Goal: Transaction & Acquisition: Book appointment/travel/reservation

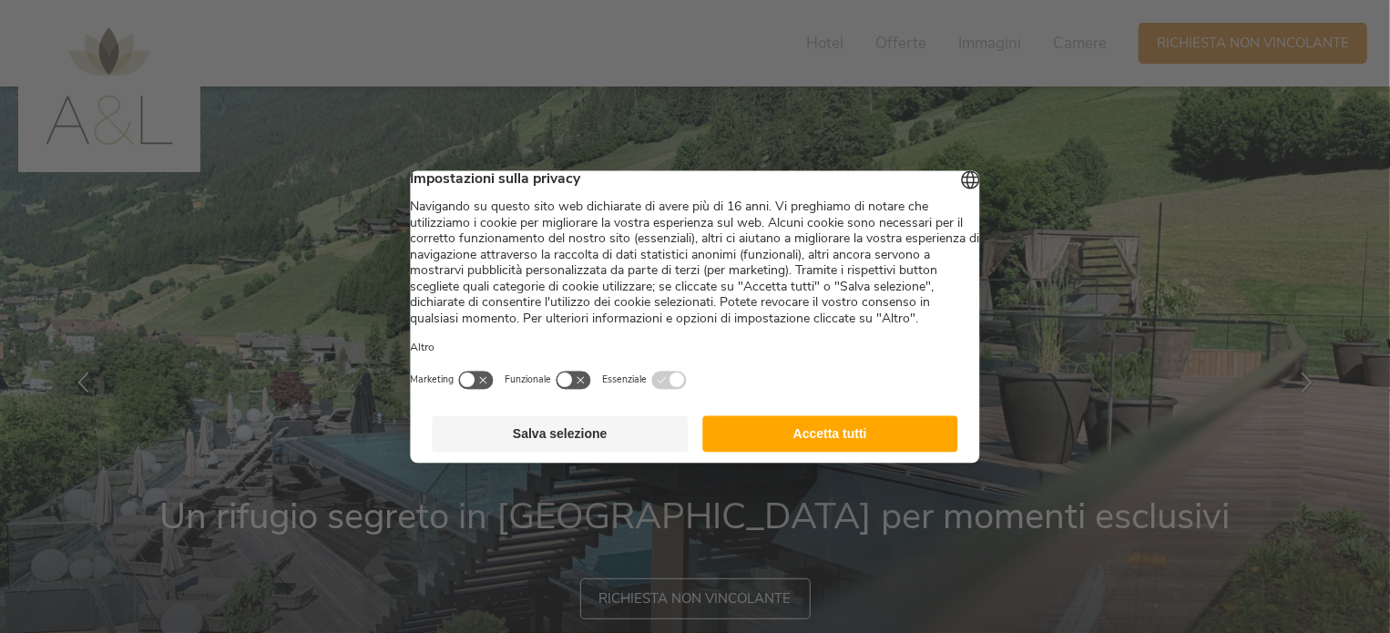
click at [837, 449] on button "Accetta tutti" at bounding box center [830, 433] width 256 height 36
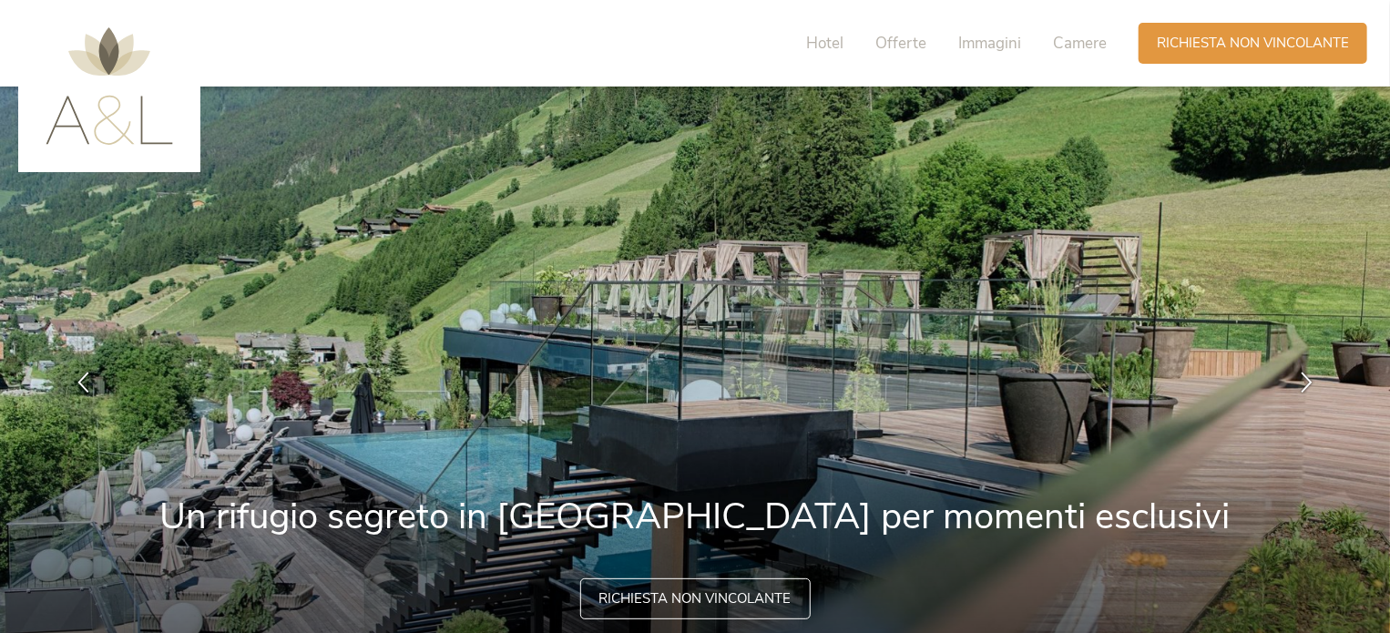
click at [837, 449] on img at bounding box center [695, 383] width 1391 height 592
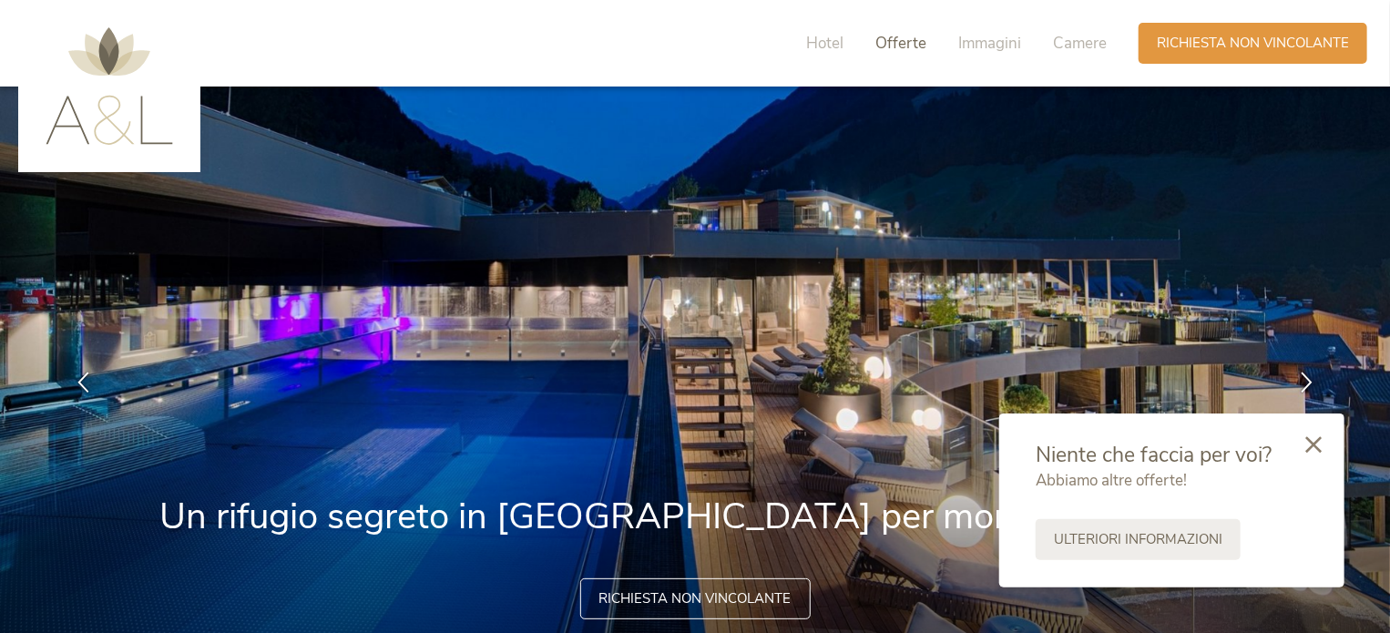
click at [904, 44] on span "Offerte" at bounding box center [900, 43] width 51 height 21
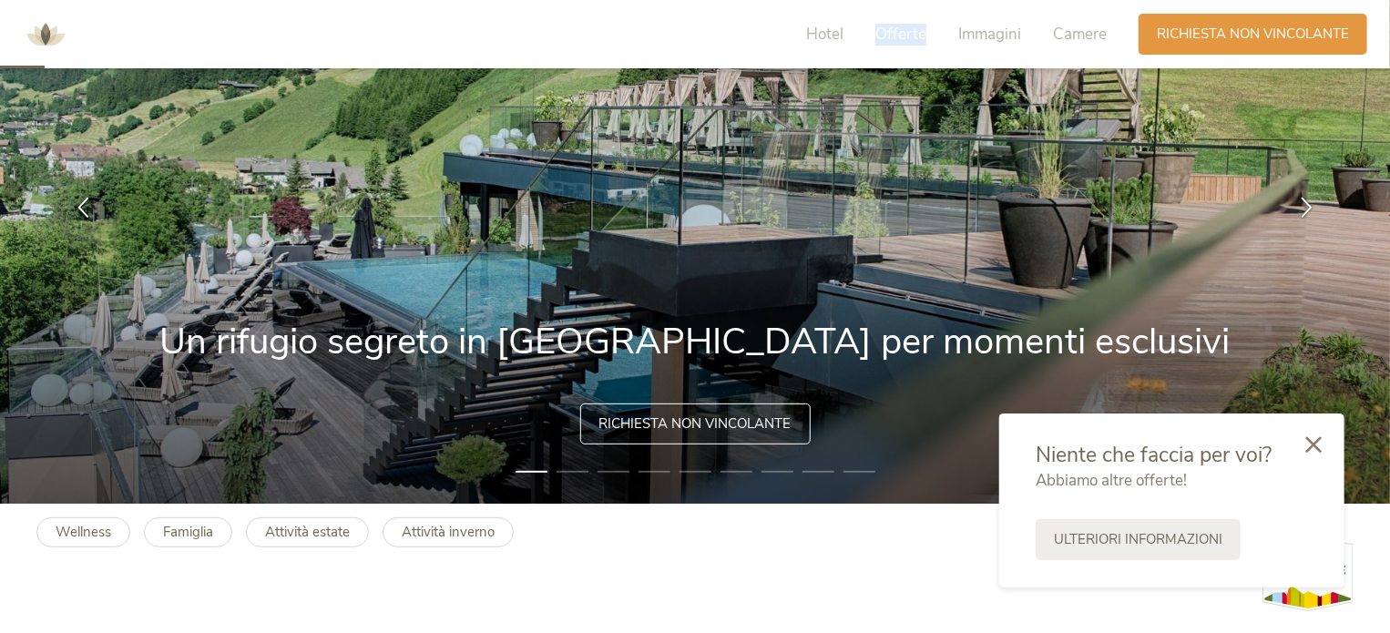
scroll to position [273, 0]
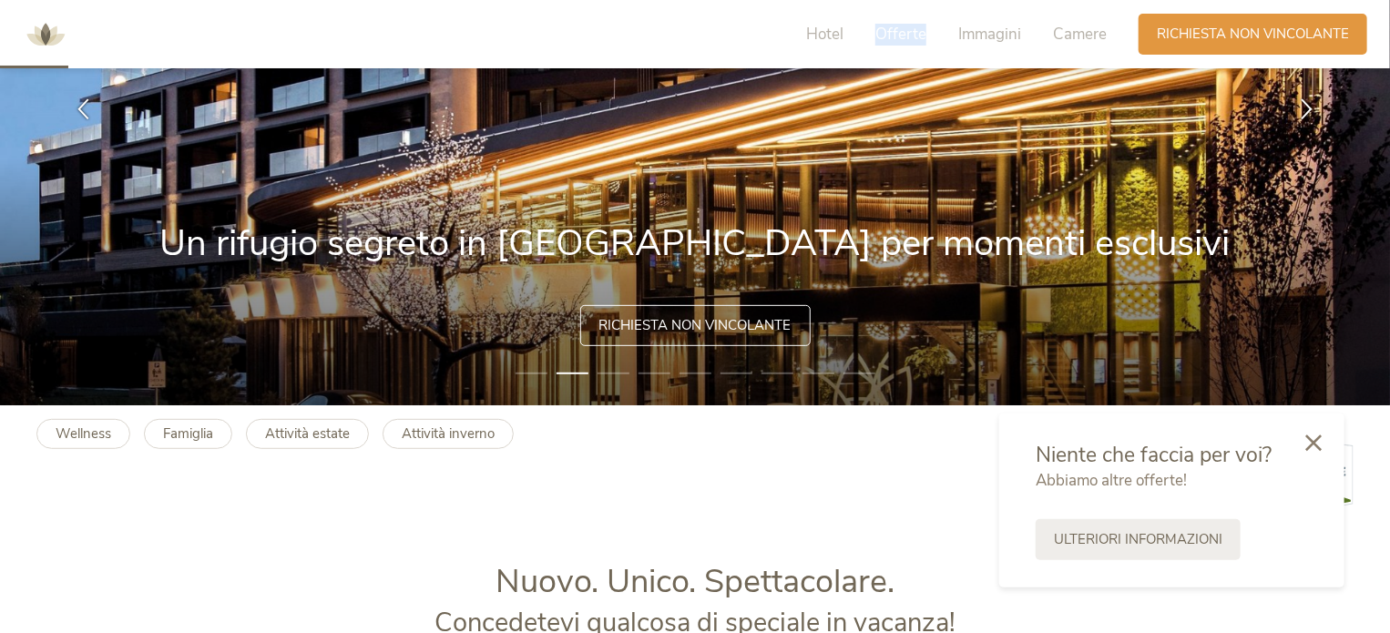
click at [1315, 441] on icon at bounding box center [1313, 443] width 16 height 16
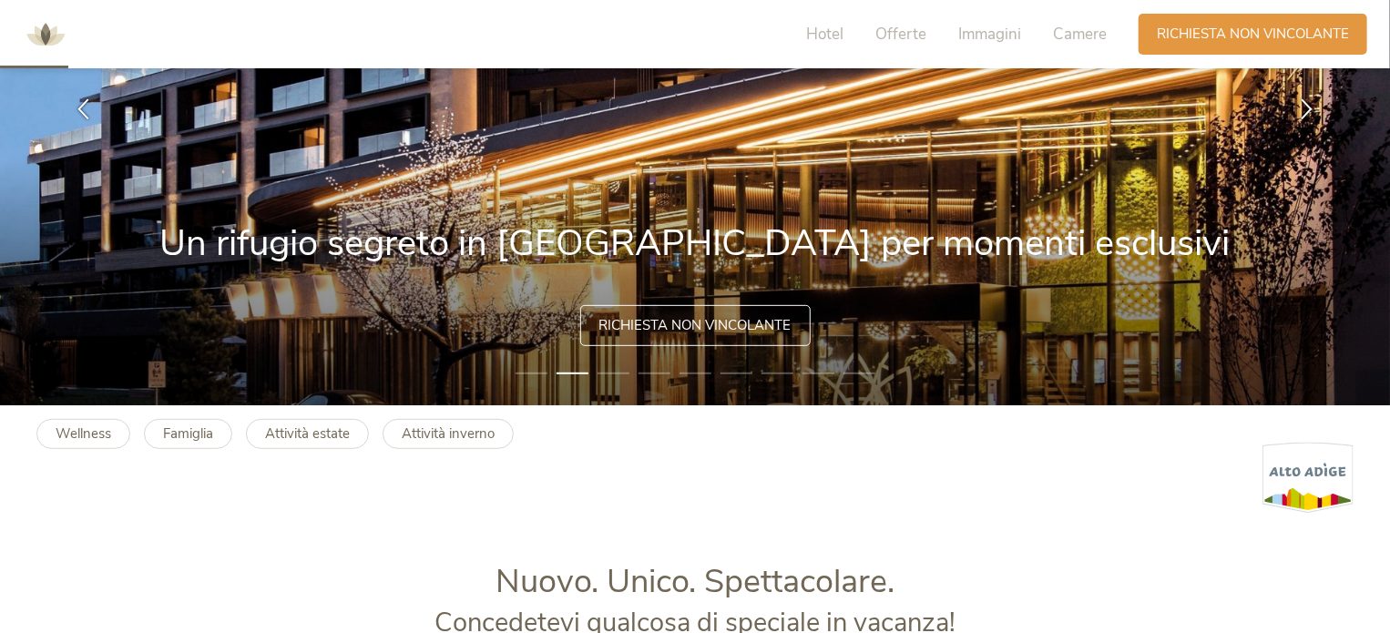
click at [1315, 442] on img at bounding box center [1308, 478] width 91 height 72
click at [179, 432] on b "Famiglia" at bounding box center [188, 434] width 50 height 18
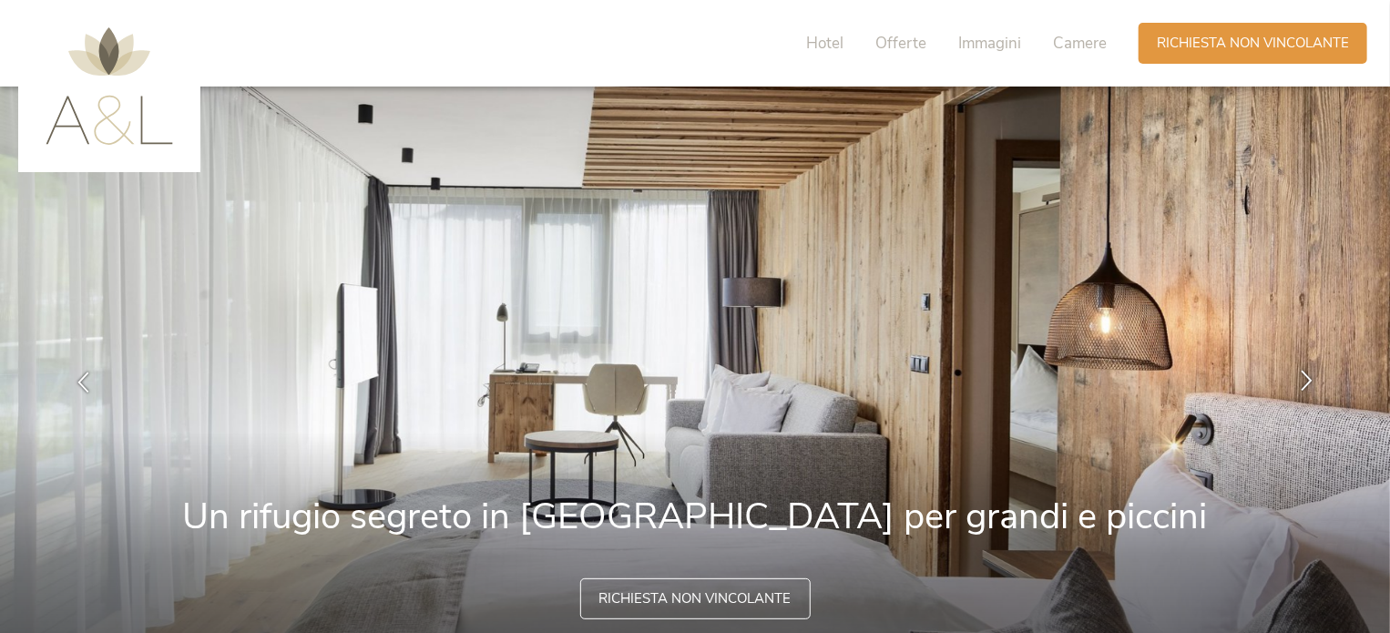
click at [1308, 374] on icon at bounding box center [1306, 381] width 21 height 21
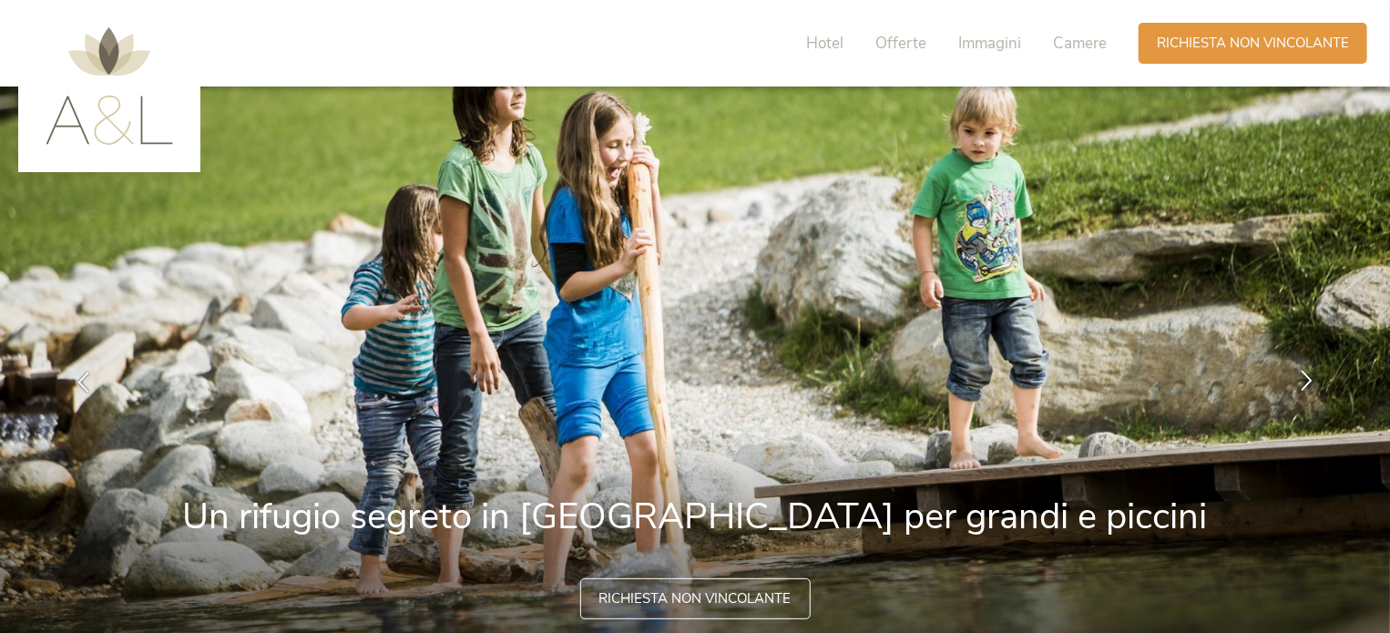
click at [1308, 374] on icon at bounding box center [1306, 381] width 21 height 21
click at [1306, 374] on icon at bounding box center [1306, 381] width 21 height 21
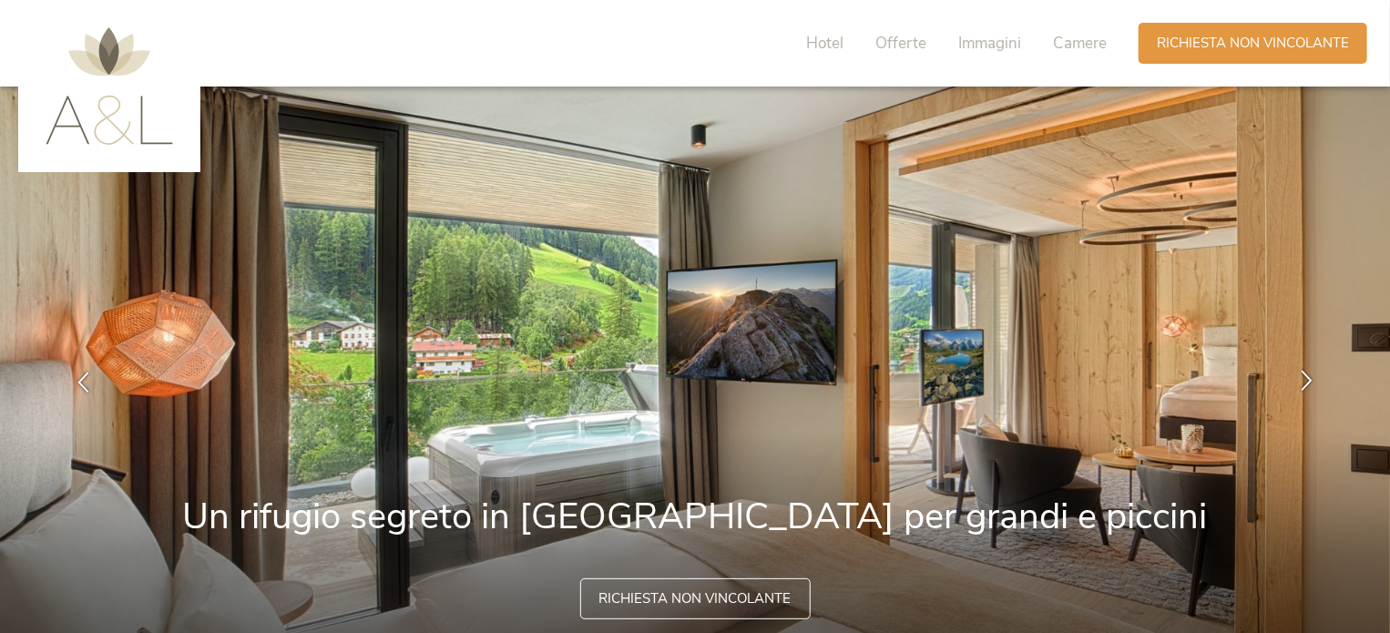
click at [1306, 374] on icon at bounding box center [1306, 381] width 21 height 21
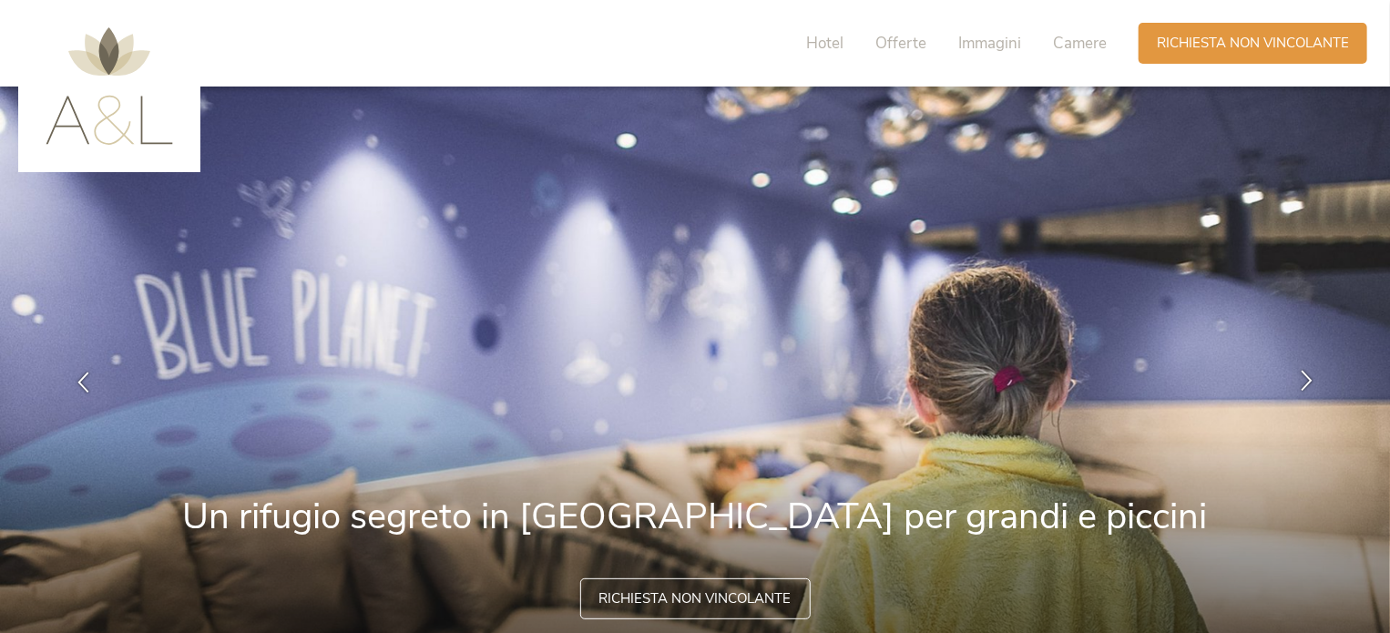
click at [1306, 374] on icon at bounding box center [1306, 381] width 21 height 21
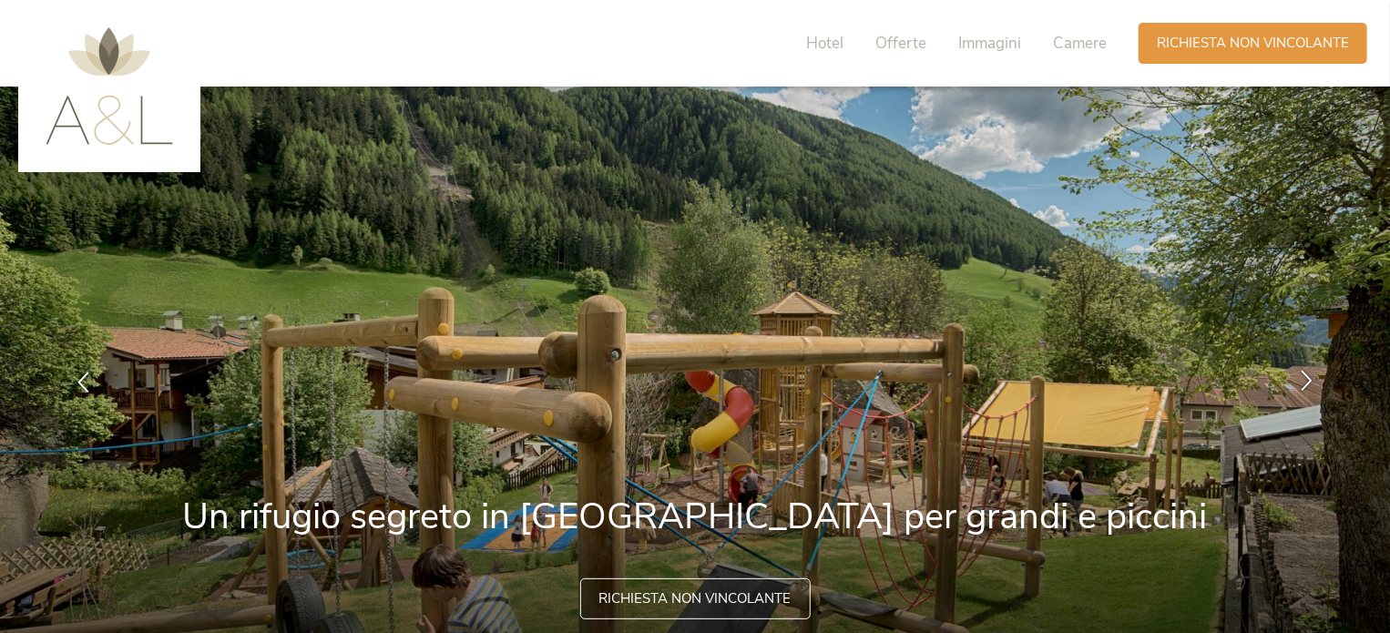
click at [1306, 374] on icon at bounding box center [1306, 381] width 21 height 21
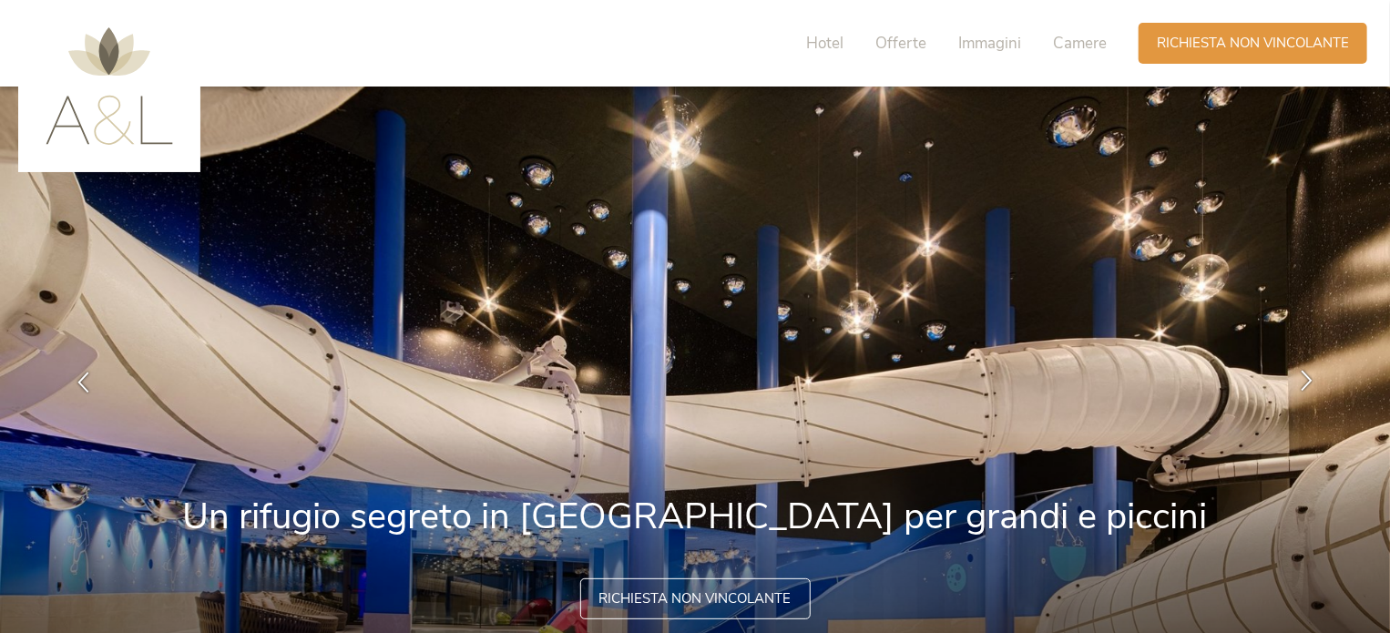
click at [1306, 374] on icon at bounding box center [1306, 381] width 21 height 21
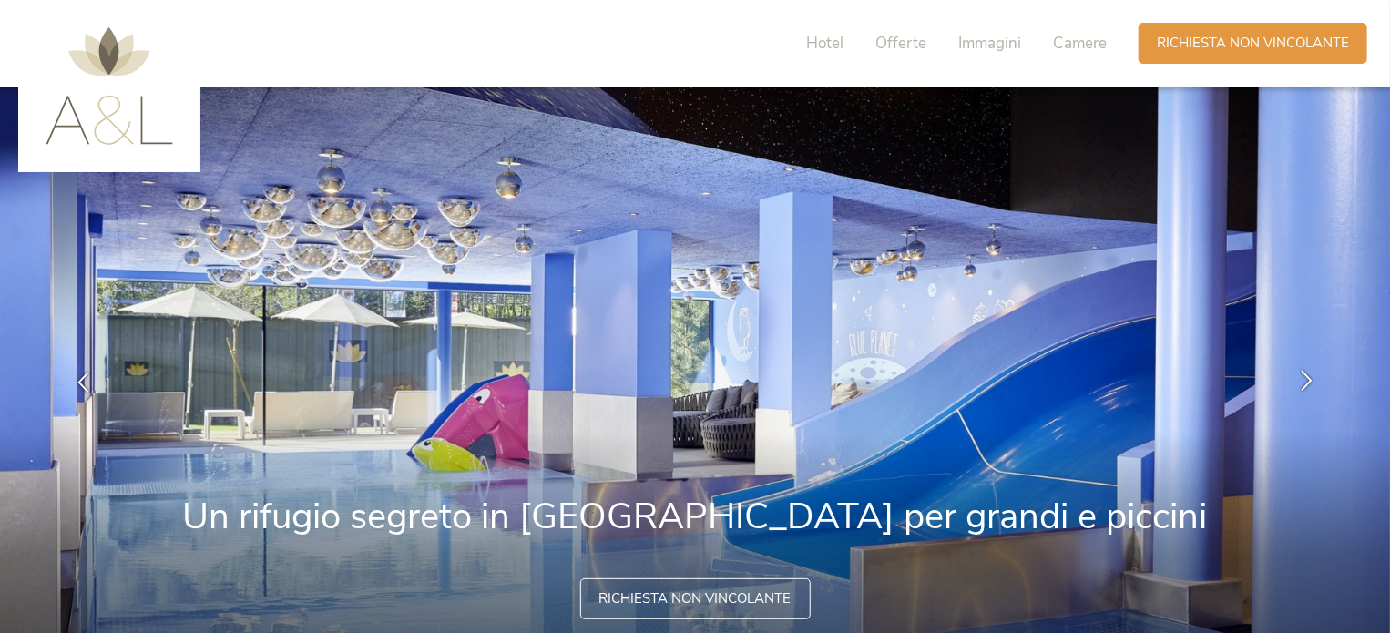
click at [1306, 374] on icon at bounding box center [1306, 381] width 21 height 21
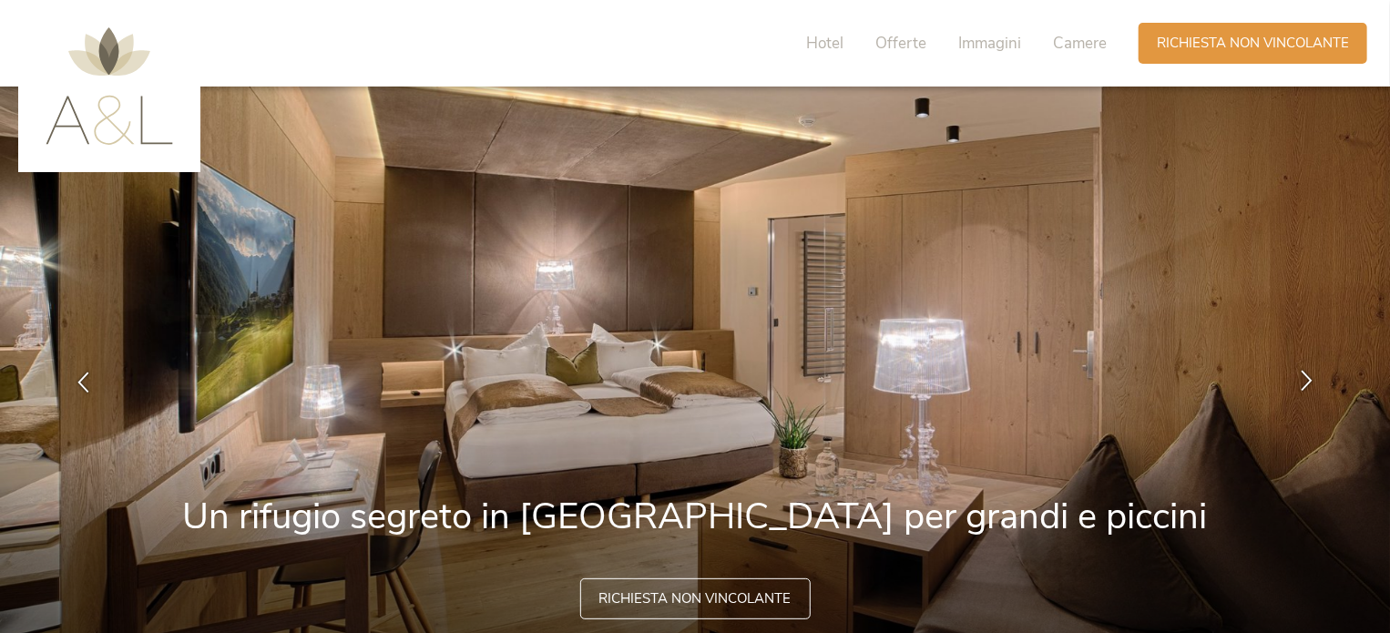
click at [1306, 374] on icon at bounding box center [1306, 381] width 21 height 21
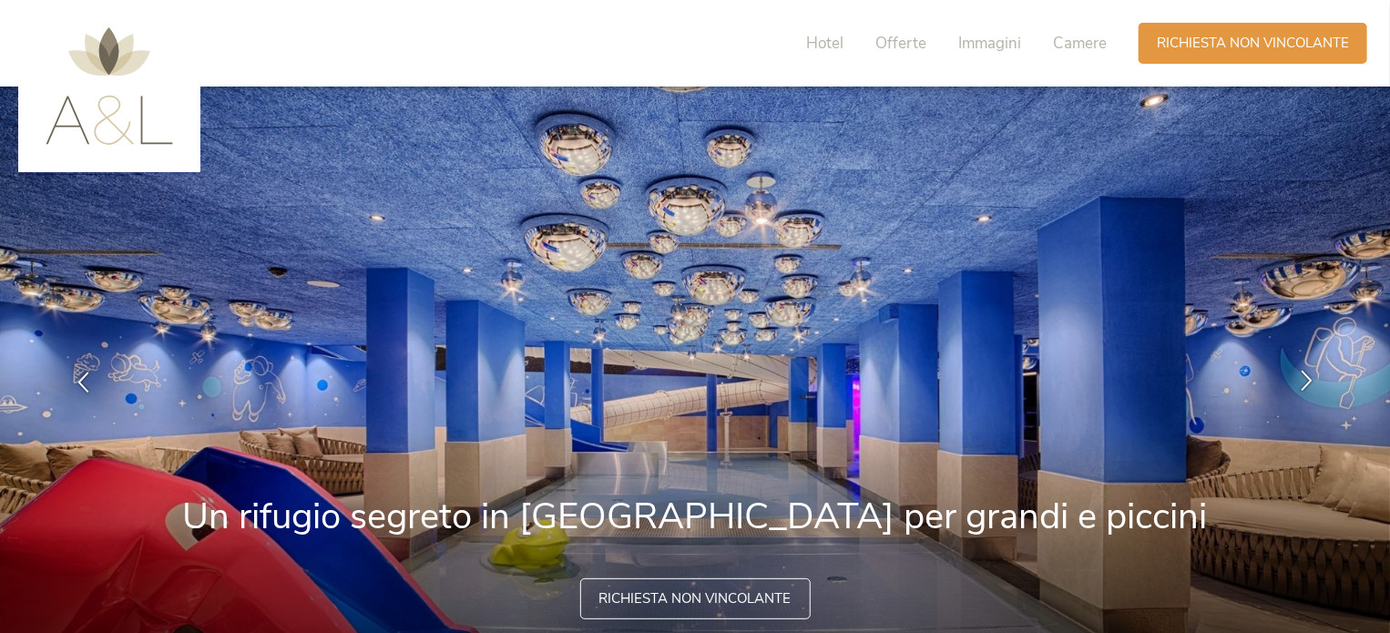
click at [1306, 374] on icon at bounding box center [1306, 381] width 21 height 21
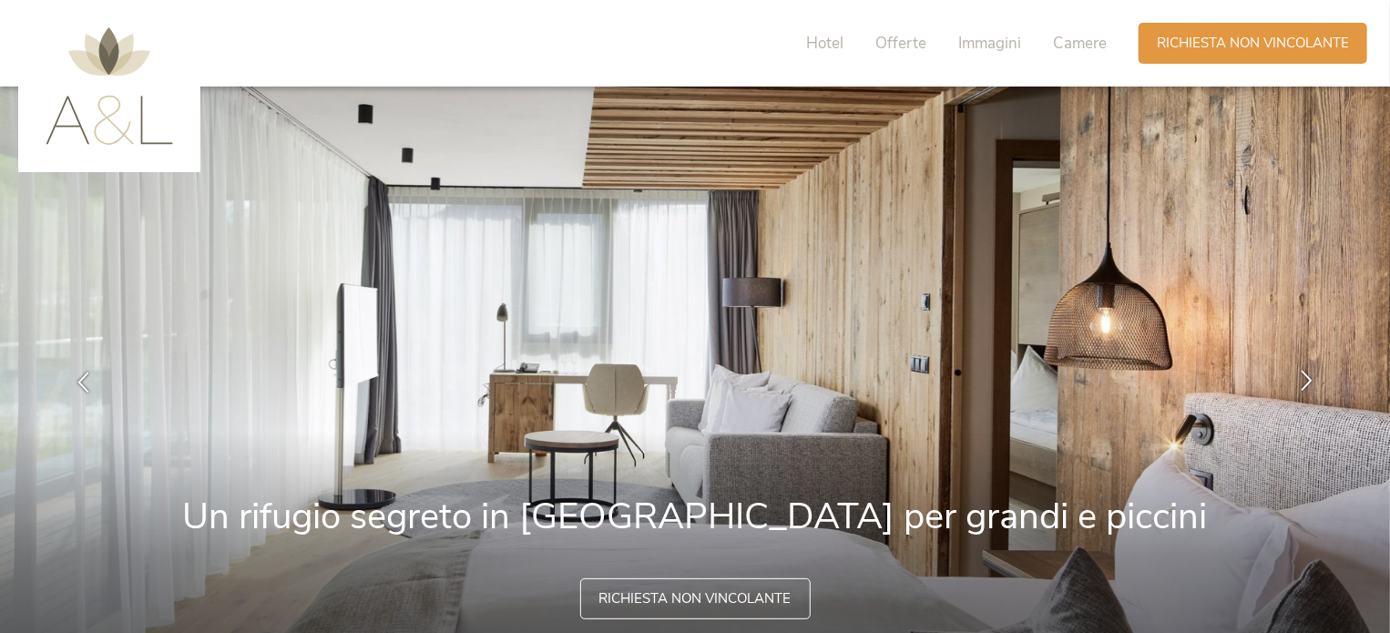
click at [1306, 374] on icon at bounding box center [1306, 381] width 21 height 21
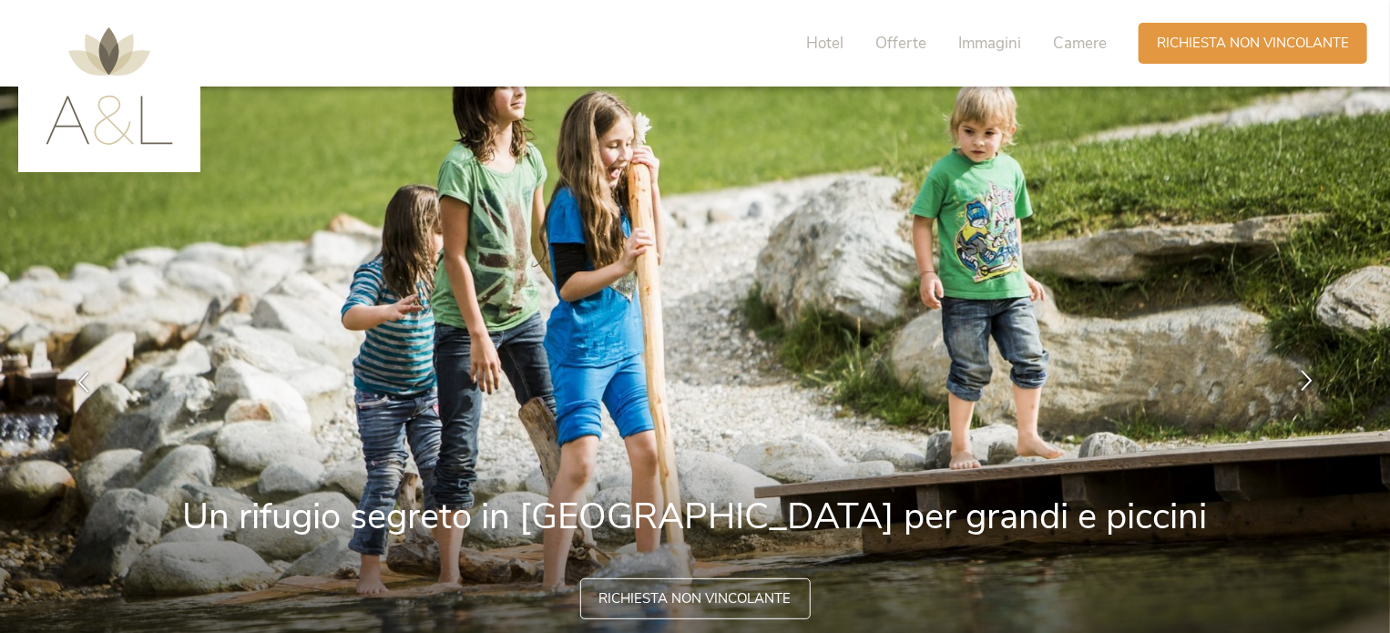
click at [1306, 374] on icon at bounding box center [1306, 381] width 21 height 21
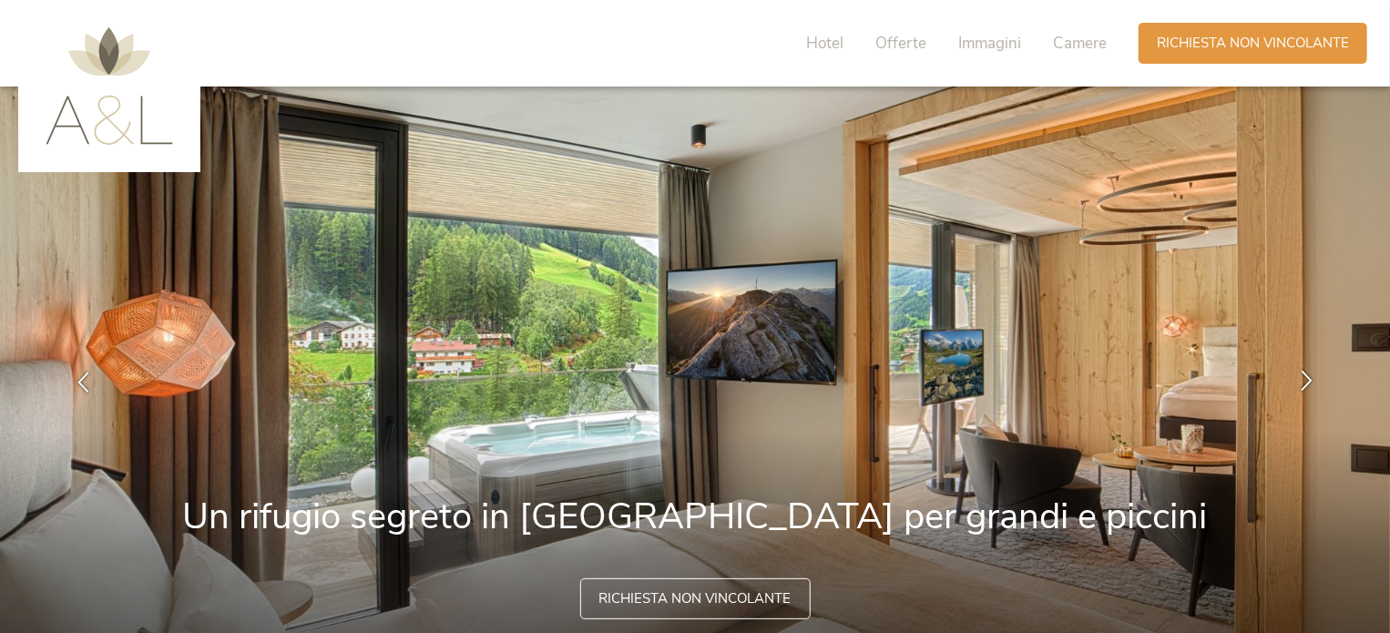
click at [1306, 374] on icon at bounding box center [1306, 381] width 21 height 21
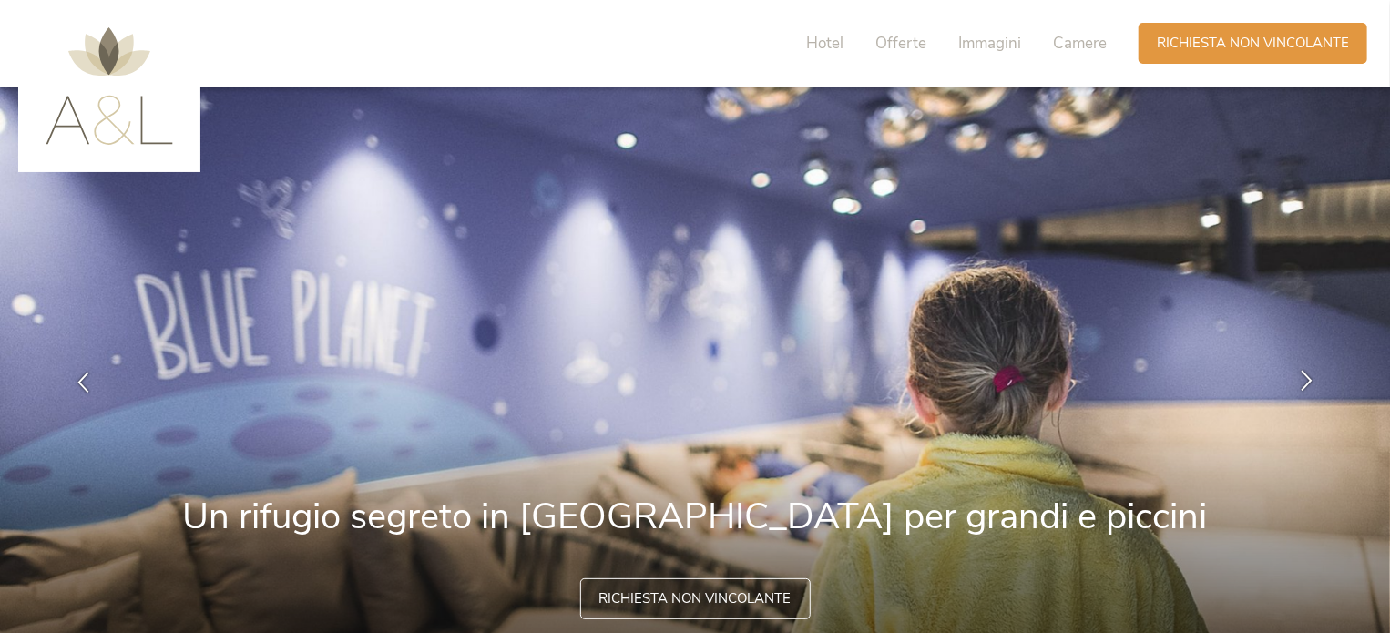
click at [1306, 374] on icon at bounding box center [1306, 381] width 21 height 21
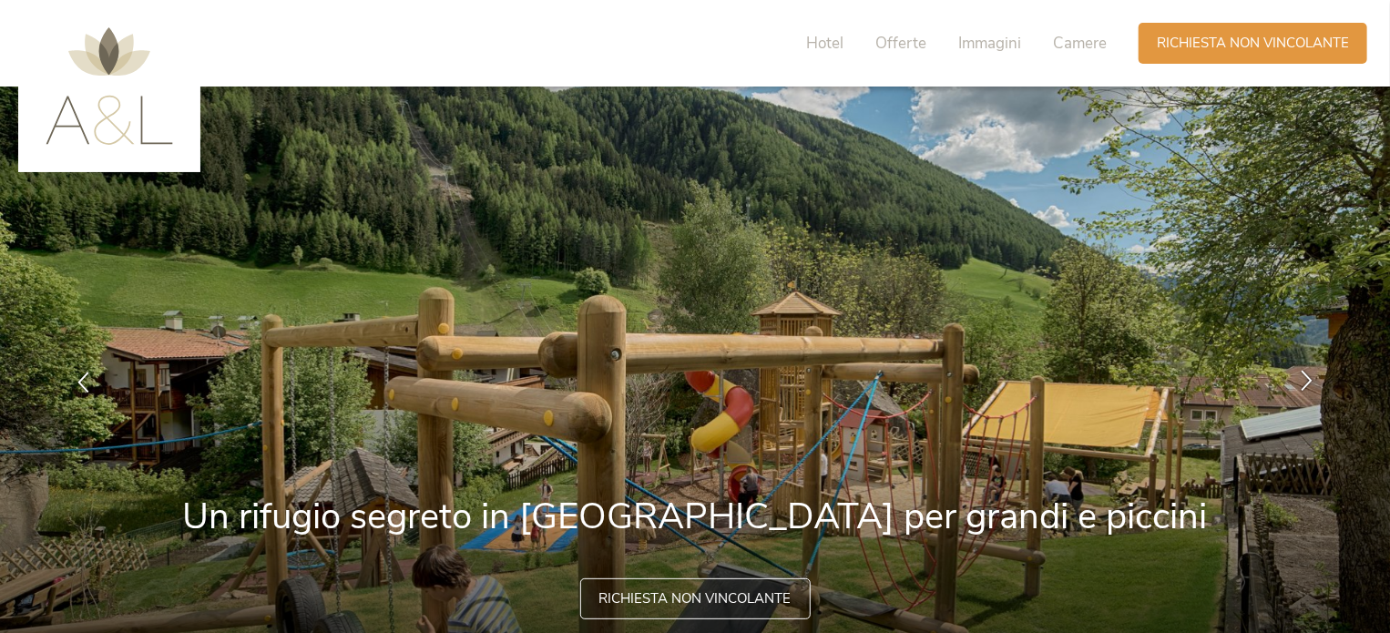
click at [1306, 374] on icon at bounding box center [1306, 381] width 21 height 21
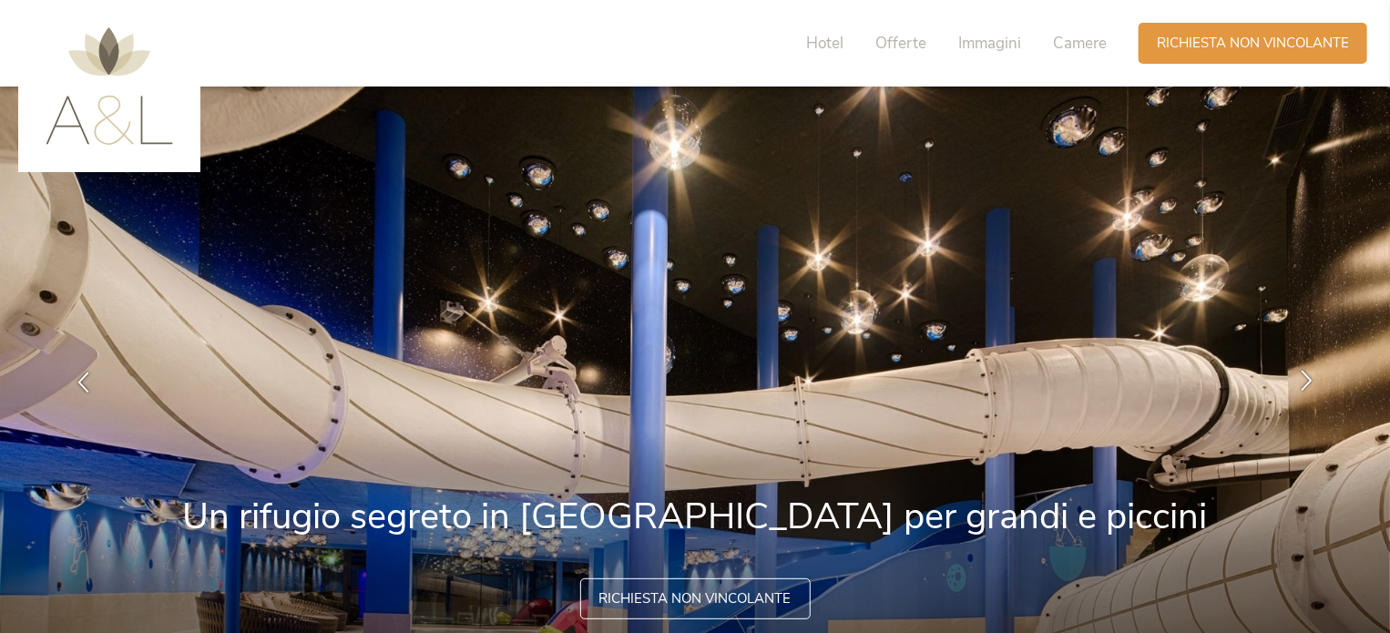
click at [1306, 374] on icon at bounding box center [1306, 381] width 21 height 21
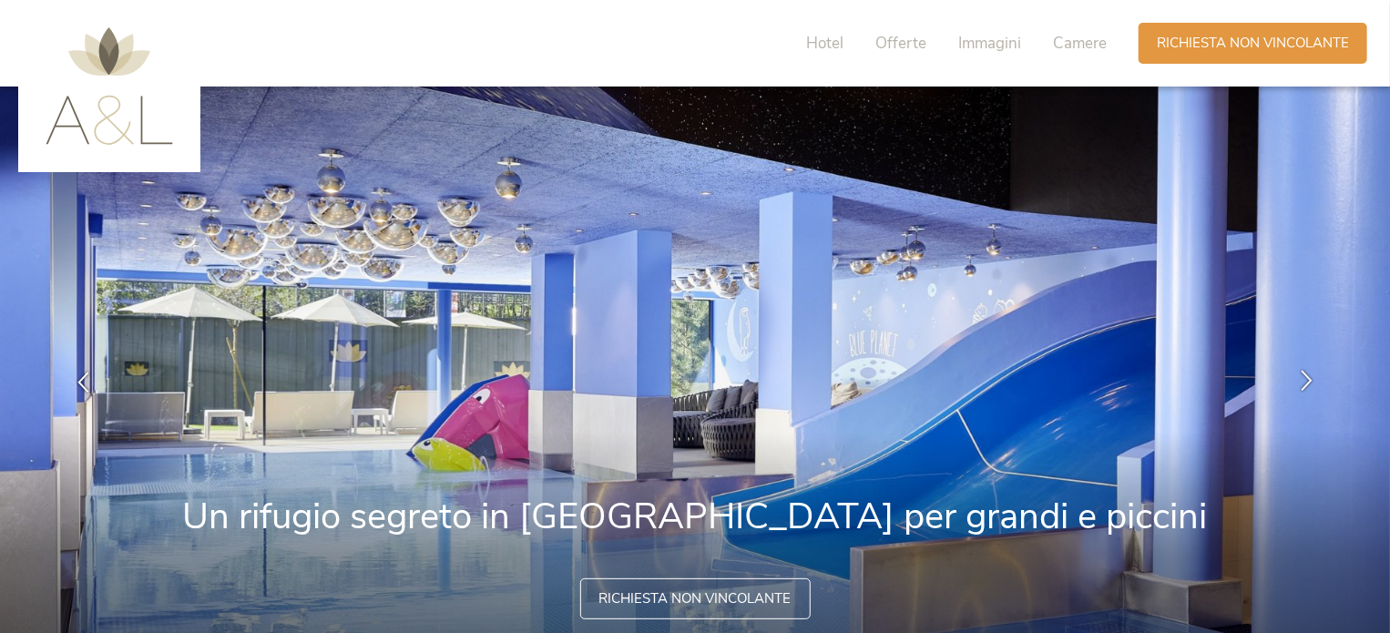
click at [1306, 374] on icon at bounding box center [1306, 381] width 21 height 21
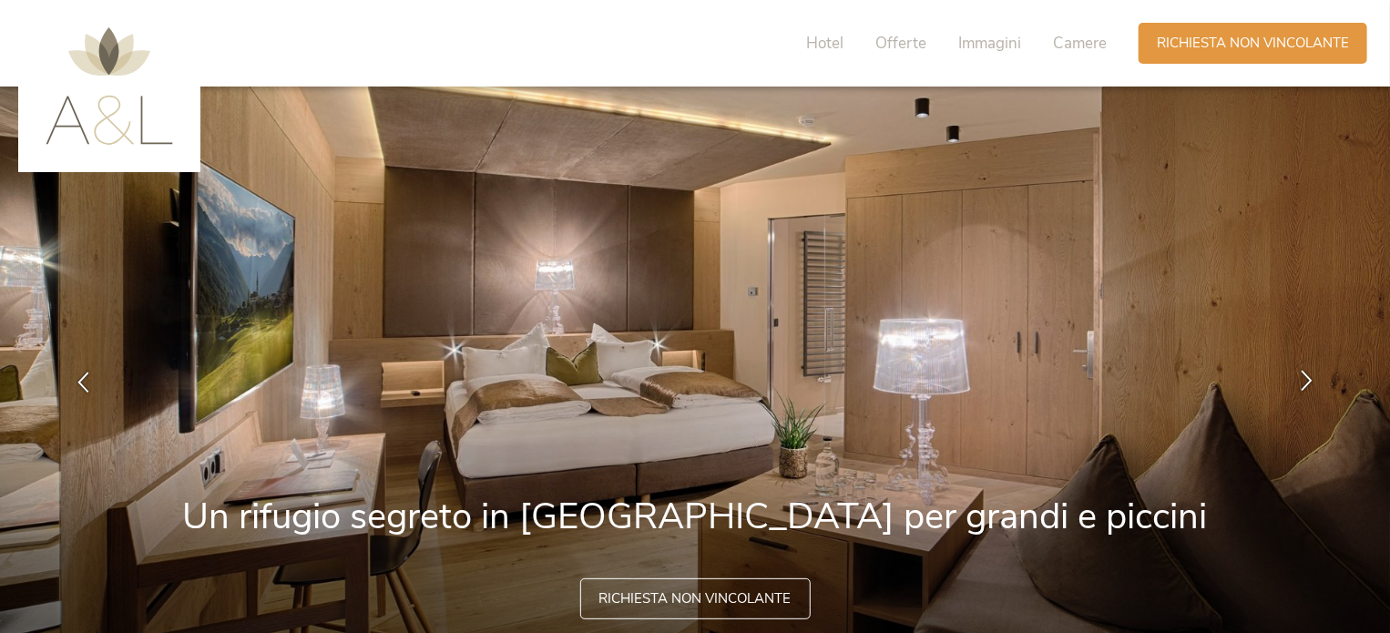
click at [1306, 374] on icon at bounding box center [1306, 381] width 21 height 21
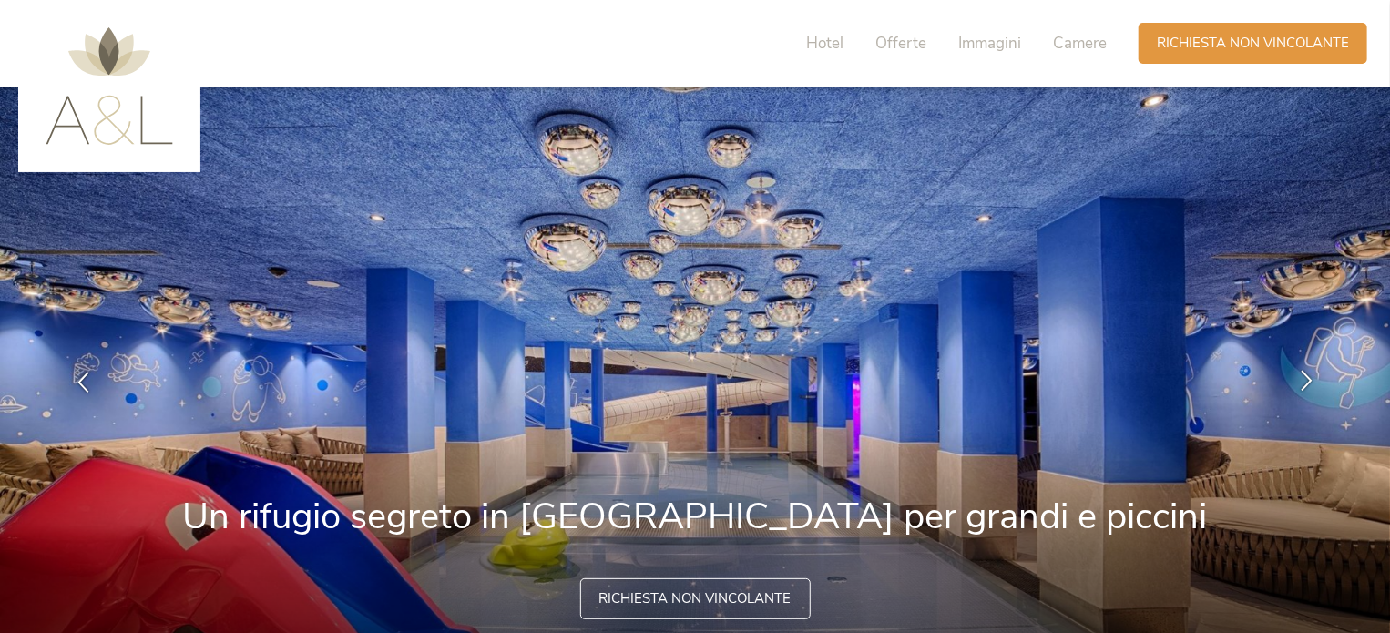
click at [1305, 374] on icon at bounding box center [1306, 381] width 21 height 21
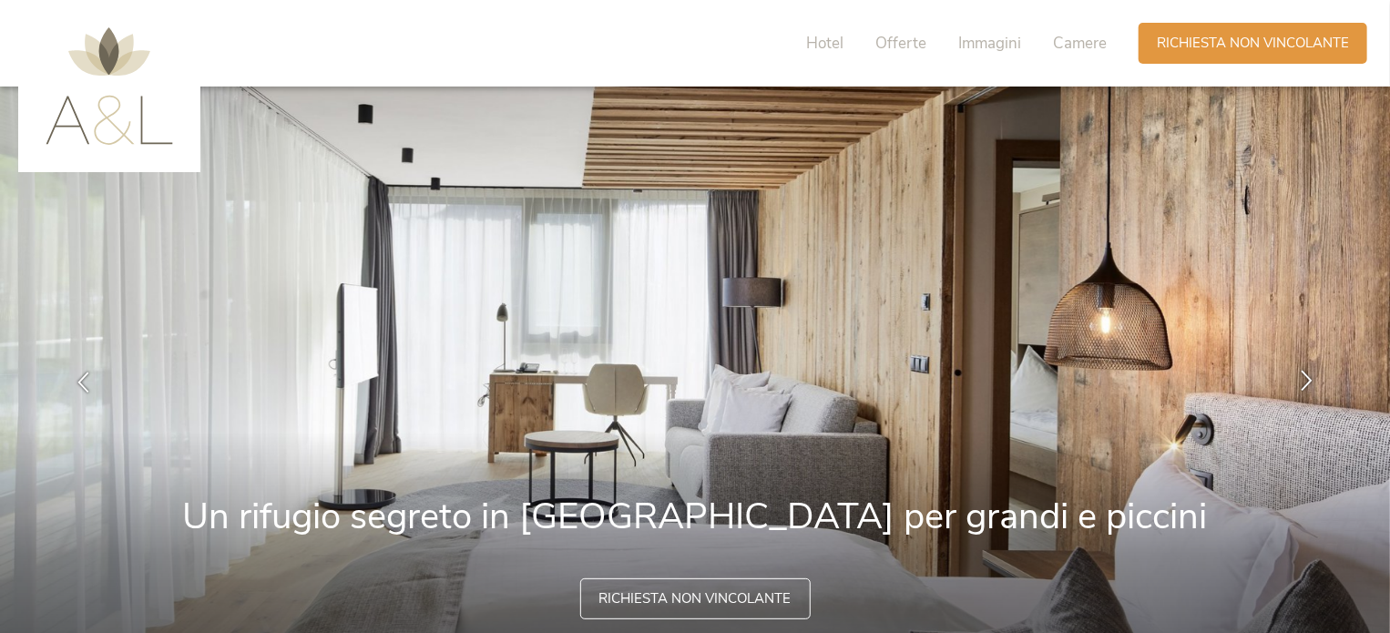
click at [1305, 374] on icon at bounding box center [1306, 381] width 21 height 21
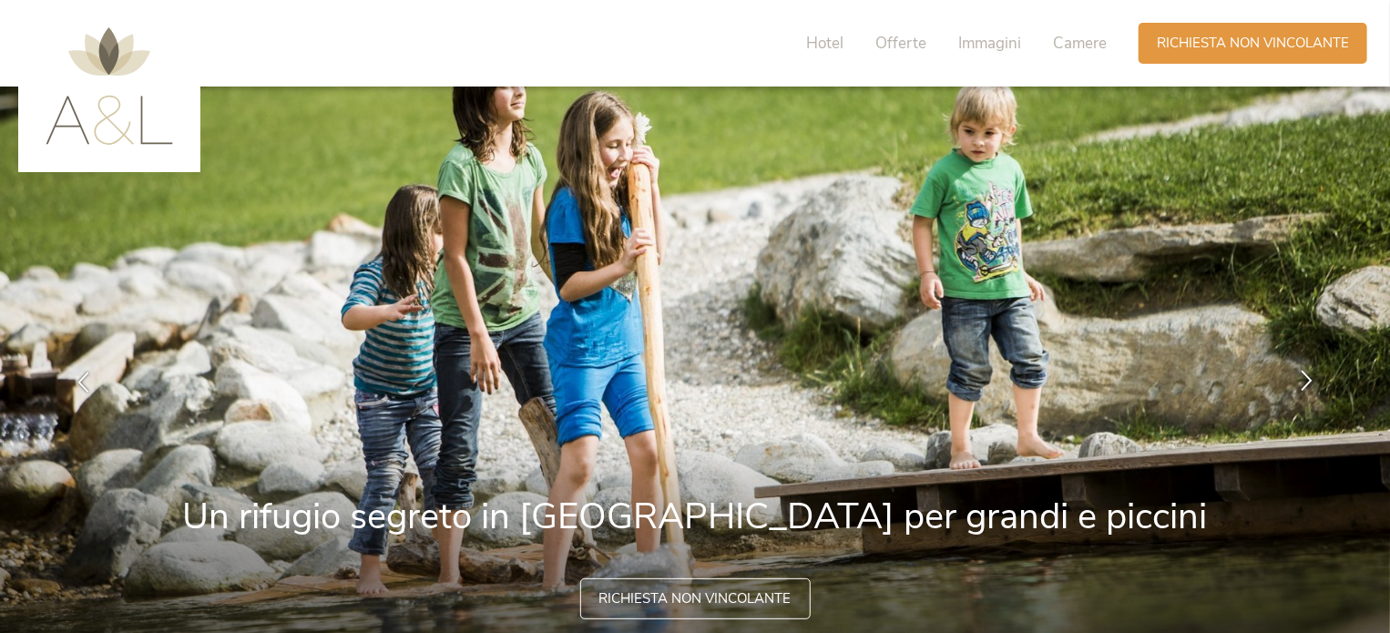
click at [1302, 376] on icon at bounding box center [1306, 381] width 21 height 21
